Goal: Task Accomplishment & Management: Manage account settings

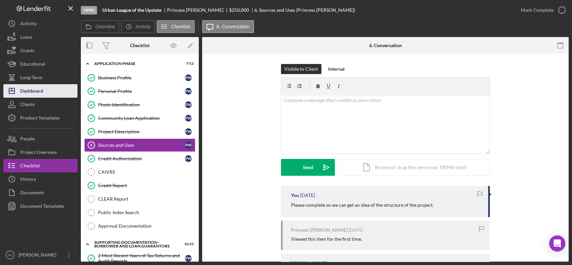
click at [37, 92] on div "Dashboard" at bounding box center [31, 91] width 23 height 15
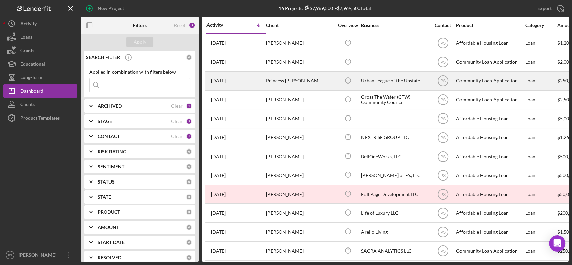
click at [266, 80] on div "Princess [PERSON_NAME]" at bounding box center [299, 81] width 67 height 18
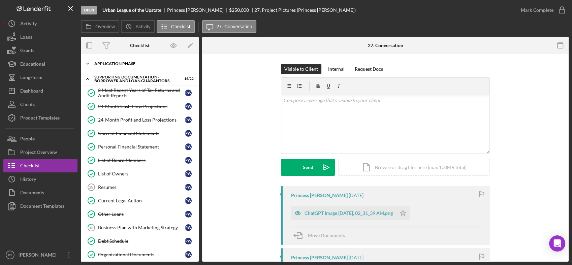
click at [89, 63] on icon "Icon/Expander" at bounding box center [87, 63] width 13 height 13
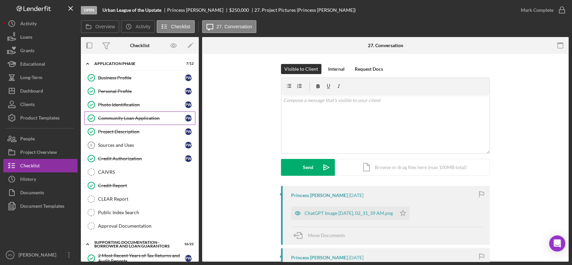
click at [130, 116] on div "Community Loan Application" at bounding box center [141, 118] width 87 height 5
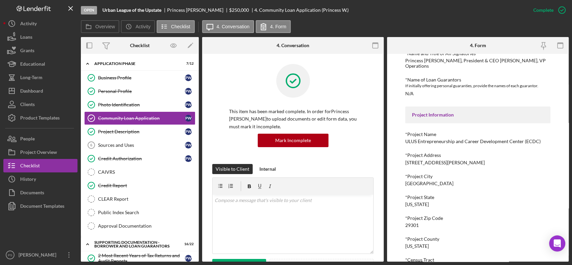
scroll to position [556, 0]
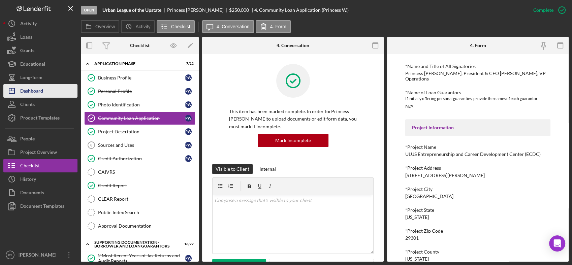
click at [55, 96] on button "Icon/Dashboard Dashboard" at bounding box center [40, 90] width 74 height 13
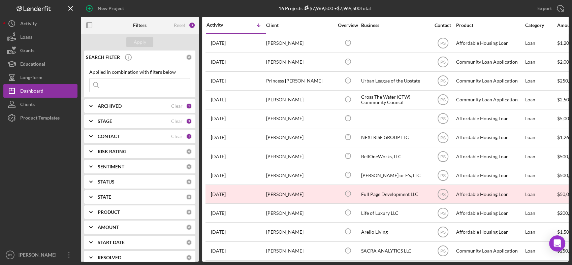
click at [104, 139] on b "CONTACT" at bounding box center [109, 136] width 22 height 5
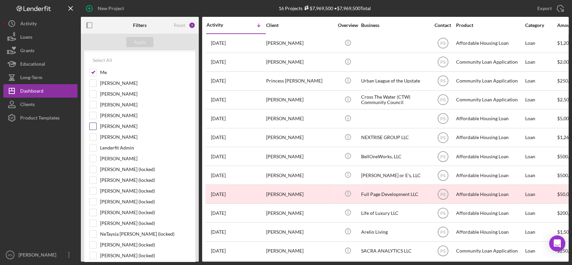
scroll to position [125, 0]
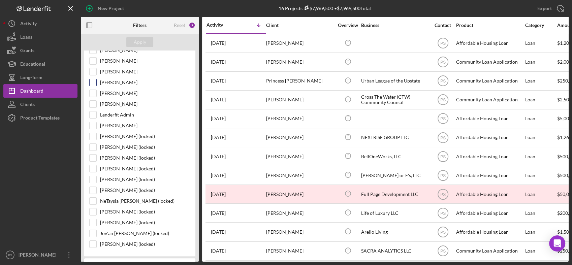
click at [117, 83] on label "[PERSON_NAME]" at bounding box center [145, 82] width 90 height 7
click at [96, 83] on input "[PERSON_NAME]" at bounding box center [93, 82] width 7 height 7
checkbox input "true"
click at [143, 41] on div "Apply" at bounding box center [140, 42] width 12 height 10
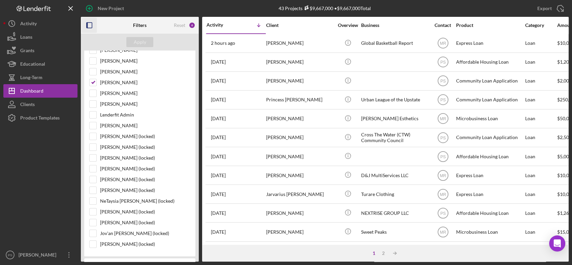
click at [88, 28] on rect "button" at bounding box center [89, 25] width 5 height 5
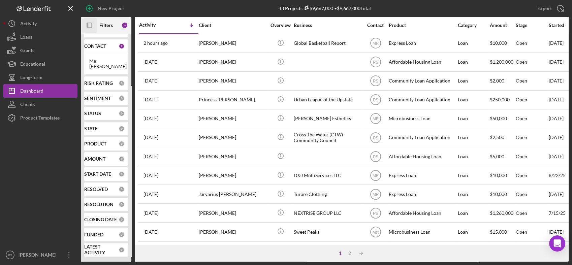
scroll to position [86, 0]
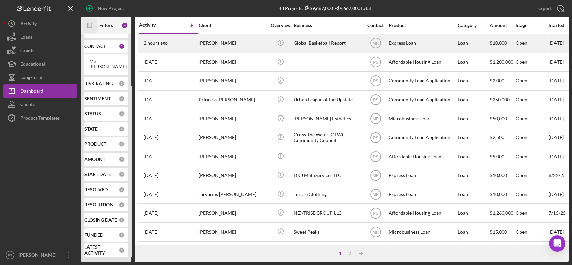
click at [223, 47] on div "[PERSON_NAME]" at bounding box center [232, 43] width 67 height 18
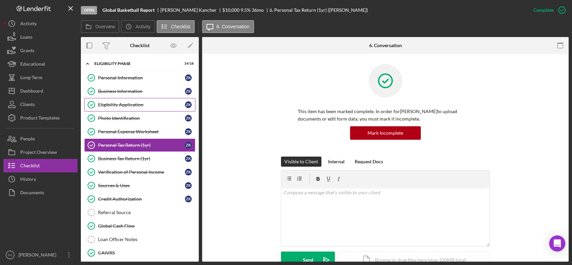
click at [127, 103] on div "Eligibility Application" at bounding box center [141, 104] width 87 height 5
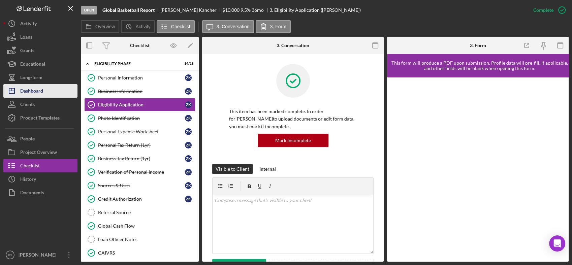
click at [25, 92] on div "Dashboard" at bounding box center [31, 91] width 23 height 15
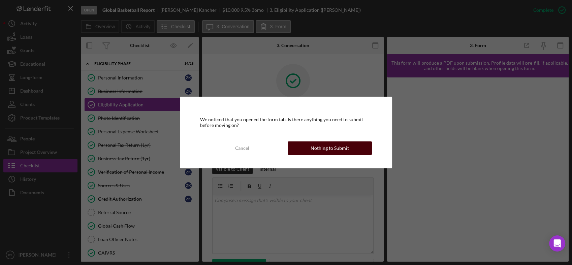
click at [322, 149] on div "Nothing to Submit" at bounding box center [330, 148] width 38 height 13
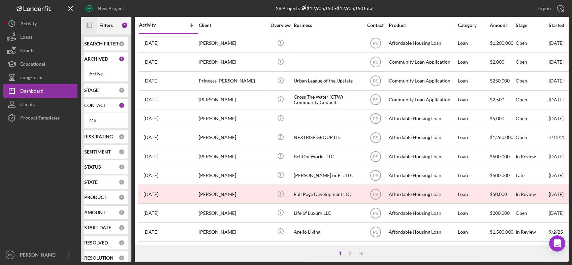
click at [88, 25] on icon "button" at bounding box center [88, 25] width 2 height 5
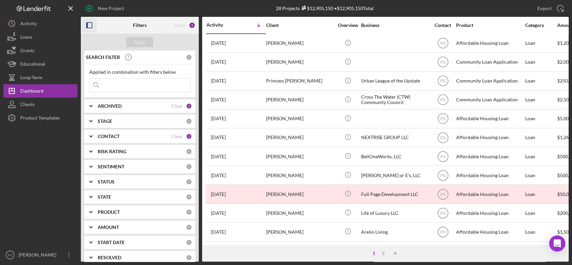
click at [101, 136] on b "CONTACT" at bounding box center [109, 136] width 22 height 5
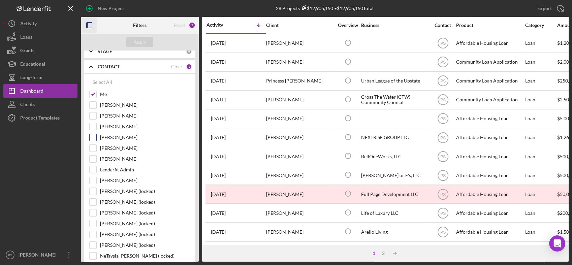
scroll to position [75, 0]
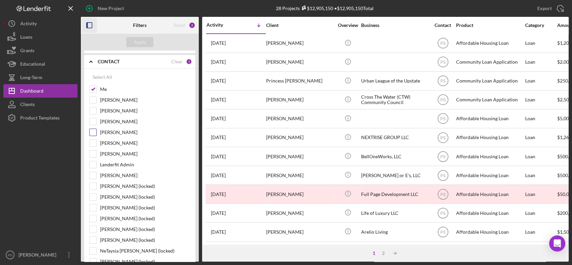
drag, startPoint x: 98, startPoint y: 132, endPoint x: 93, endPoint y: 132, distance: 5.1
click at [98, 132] on div "[PERSON_NAME]" at bounding box center [139, 134] width 101 height 11
click at [91, 132] on input "[PERSON_NAME]" at bounding box center [93, 132] width 7 height 7
checkbox input "true"
click at [145, 41] on div "Apply" at bounding box center [140, 42] width 12 height 10
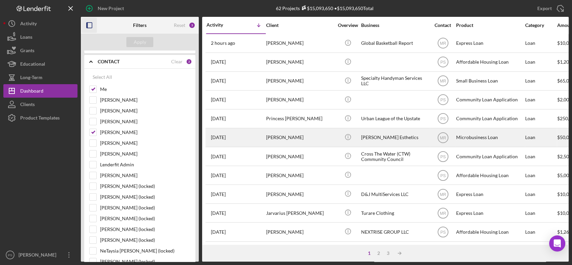
click at [305, 138] on div "[PERSON_NAME]" at bounding box center [299, 138] width 67 height 18
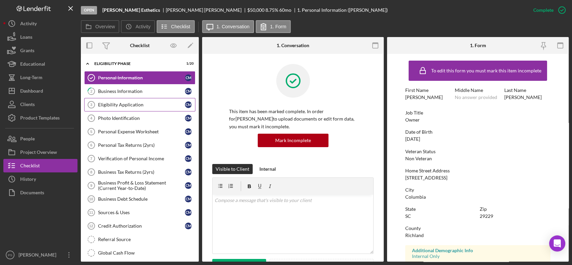
click at [132, 106] on div "Eligibility Application" at bounding box center [141, 104] width 87 height 5
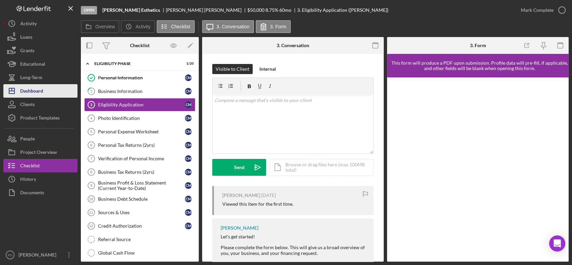
click at [40, 92] on div "Dashboard" at bounding box center [31, 91] width 23 height 15
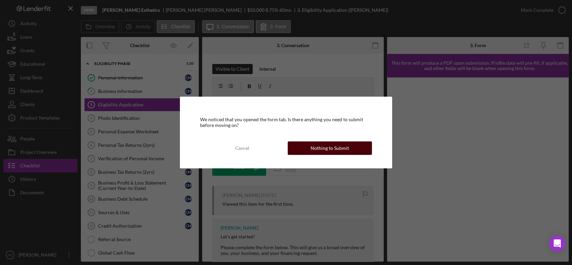
click at [339, 147] on div "Nothing to Submit" at bounding box center [330, 148] width 38 height 13
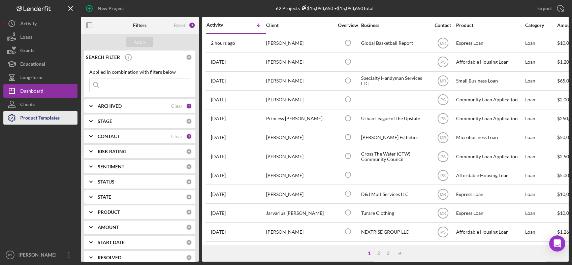
click at [46, 118] on div "Product Templates" at bounding box center [39, 118] width 39 height 15
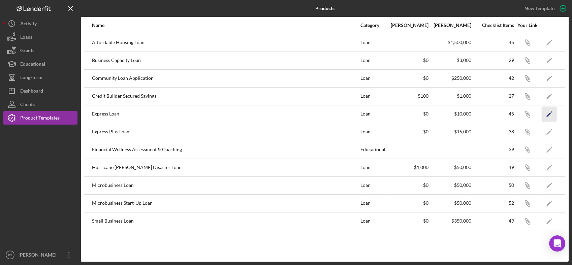
click at [550, 114] on polygon "button" at bounding box center [549, 114] width 5 height 5
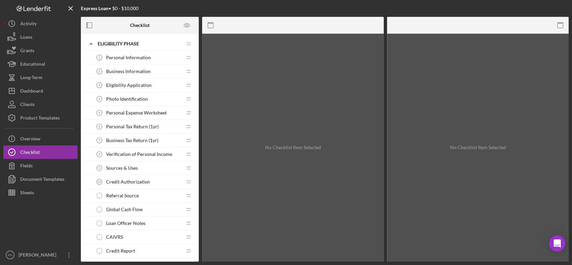
click at [134, 85] on span "Eligibility Application" at bounding box center [129, 85] width 46 height 5
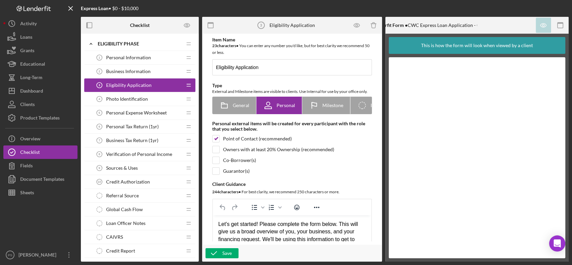
click at [148, 58] on span "Personal Information" at bounding box center [128, 57] width 45 height 5
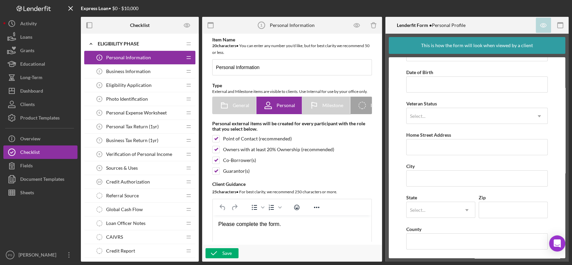
scroll to position [56, 0]
click at [142, 70] on span "Business Information" at bounding box center [128, 71] width 45 height 5
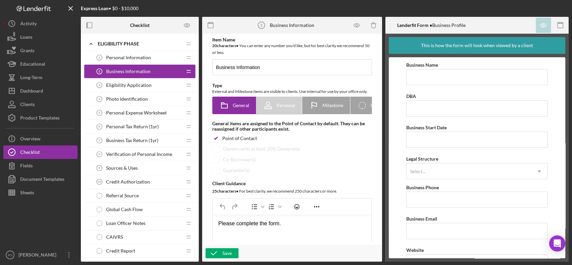
click at [127, 85] on span "Eligibility Application" at bounding box center [129, 85] width 46 height 5
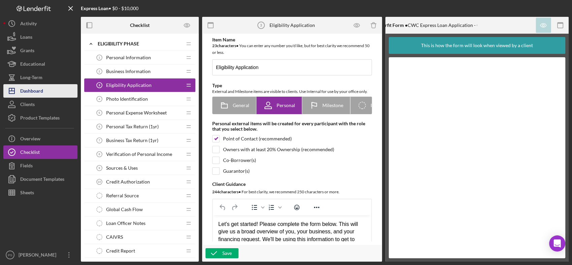
click at [49, 93] on button "Icon/Dashboard Dashboard" at bounding box center [40, 90] width 74 height 13
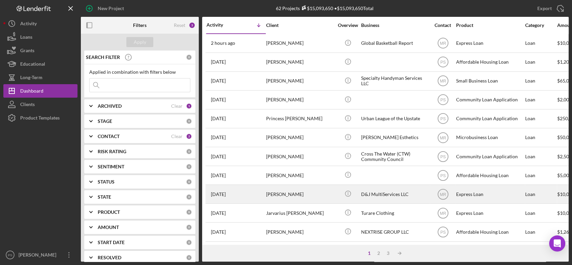
click at [295, 195] on div "[PERSON_NAME]" at bounding box center [299, 194] width 67 height 18
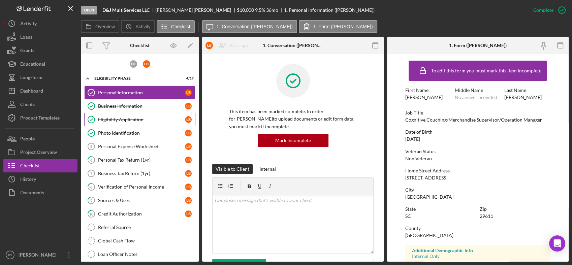
click at [134, 119] on div "Eligibility Application" at bounding box center [141, 119] width 87 height 5
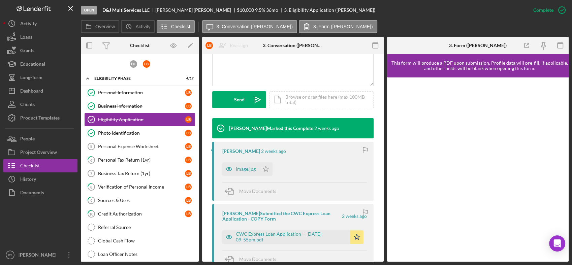
scroll to position [175, 0]
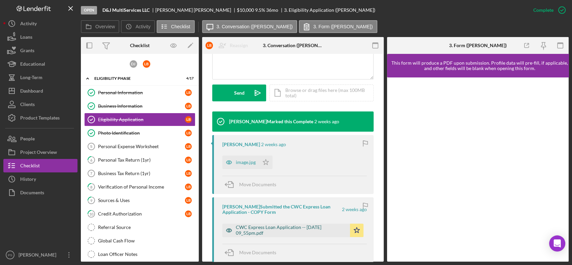
click at [254, 229] on div "CWC Express Loan Application -- [DATE] 09_55pm.pdf" at bounding box center [291, 230] width 111 height 11
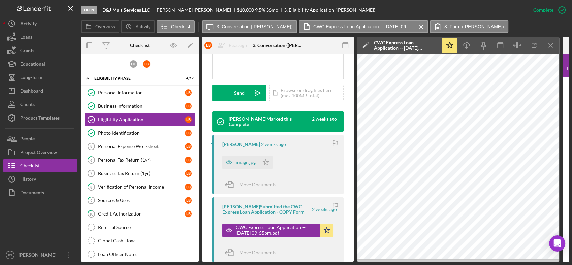
click at [553, 46] on icon "Icon/Menu Close" at bounding box center [551, 45] width 15 height 15
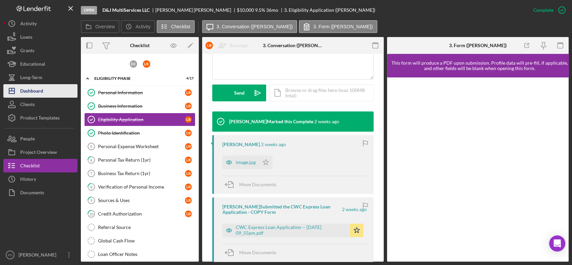
click at [36, 90] on div "Dashboard" at bounding box center [31, 91] width 23 height 15
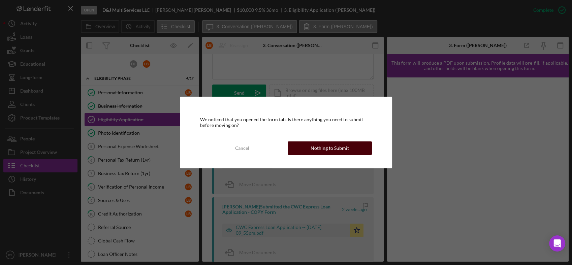
click at [326, 148] on div "Nothing to Submit" at bounding box center [330, 148] width 38 height 13
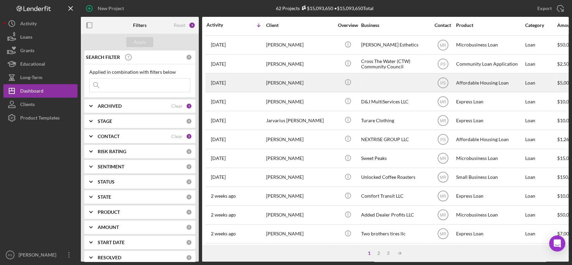
scroll to position [100, 0]
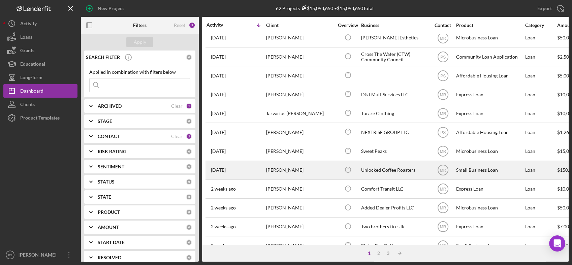
click at [361, 166] on td "Unlocked Coffee Roasters" at bounding box center [395, 170] width 69 height 19
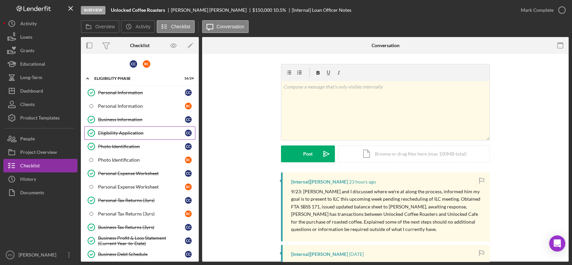
click at [134, 130] on div "Eligibility Application" at bounding box center [141, 132] width 87 height 5
